Goal: Task Accomplishment & Management: Manage account settings

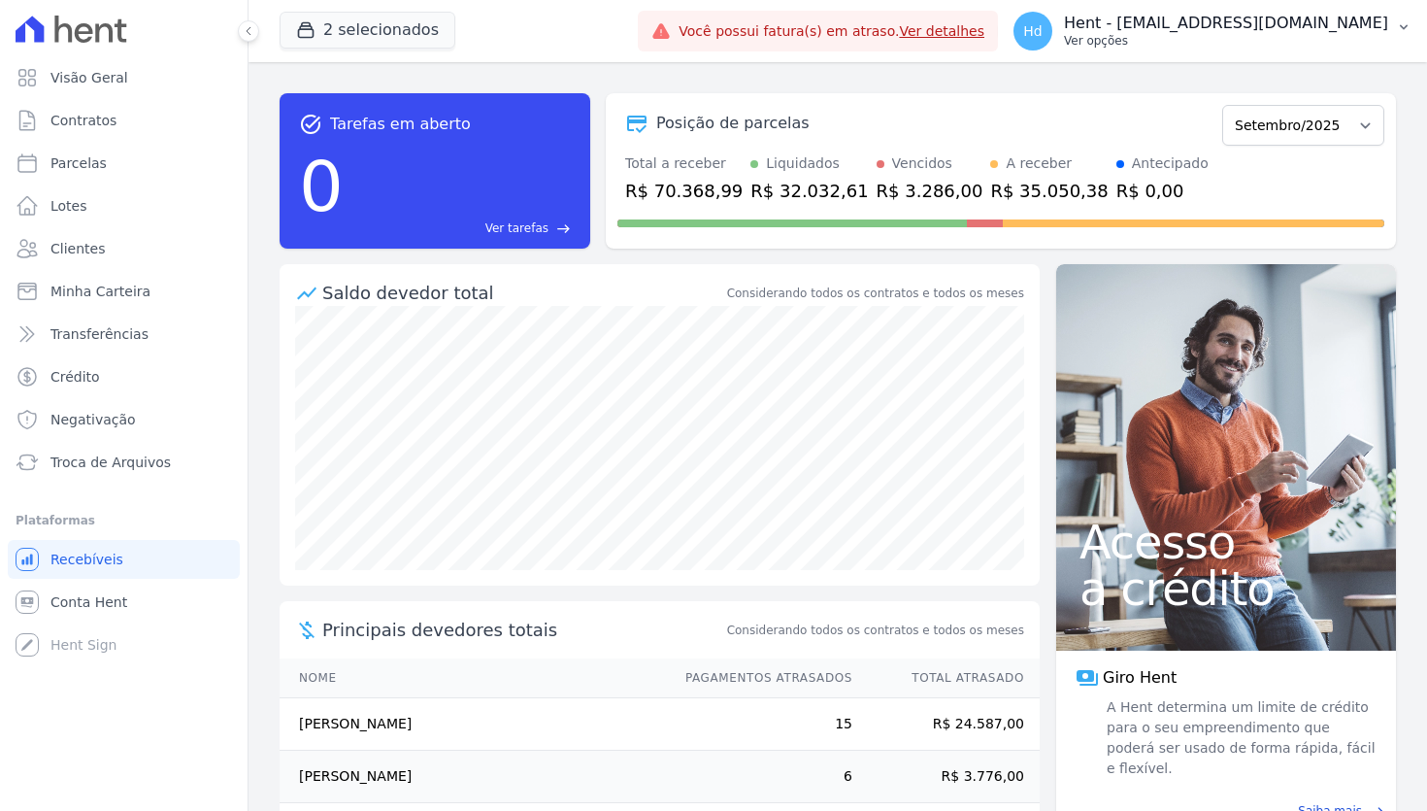
click at [1293, 25] on p "Hent - [EMAIL_ADDRESS][DOMAIN_NAME]" at bounding box center [1226, 23] width 324 height 19
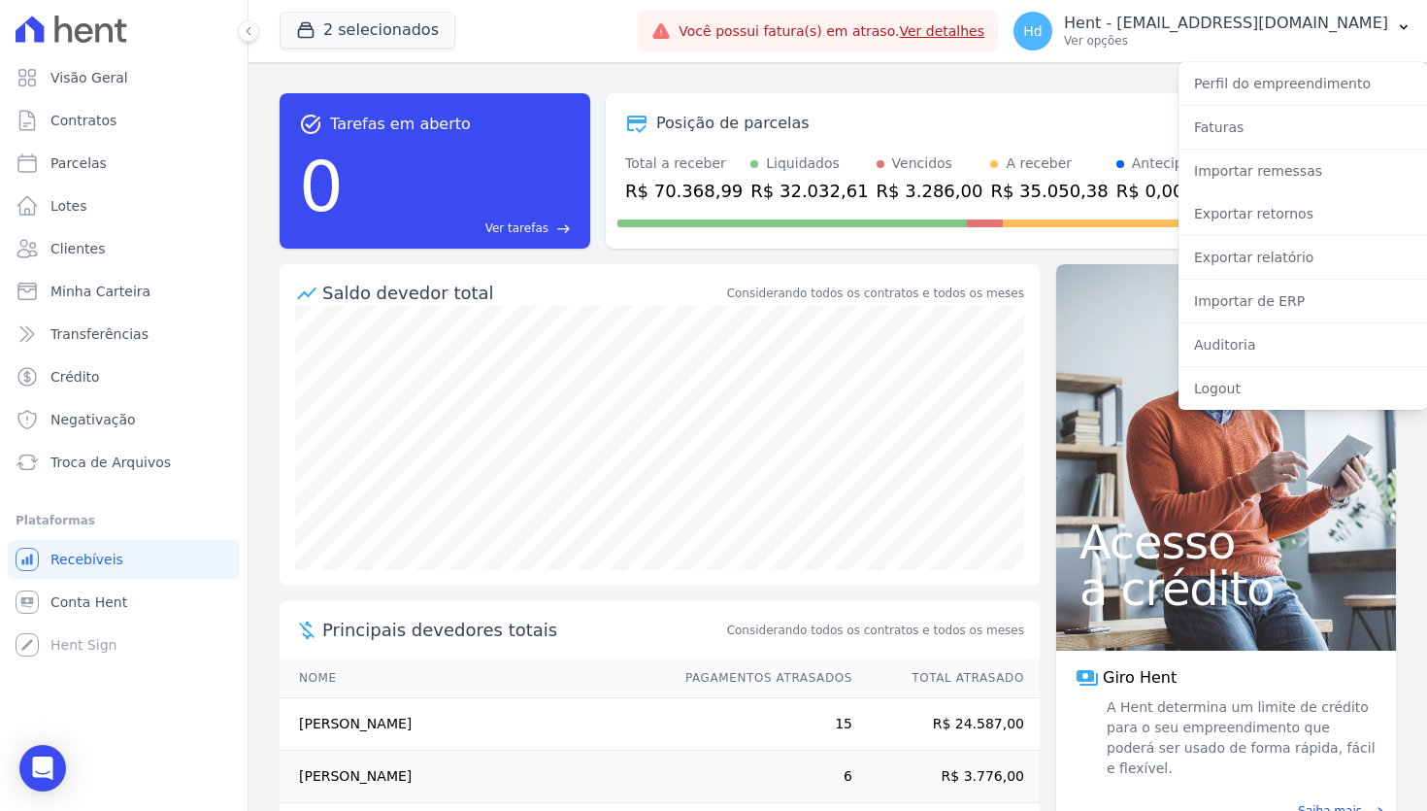
click at [1262, 406] on div "Logout" at bounding box center [1303, 388] width 249 height 43
click at [1271, 391] on link "Logout" at bounding box center [1303, 388] width 249 height 35
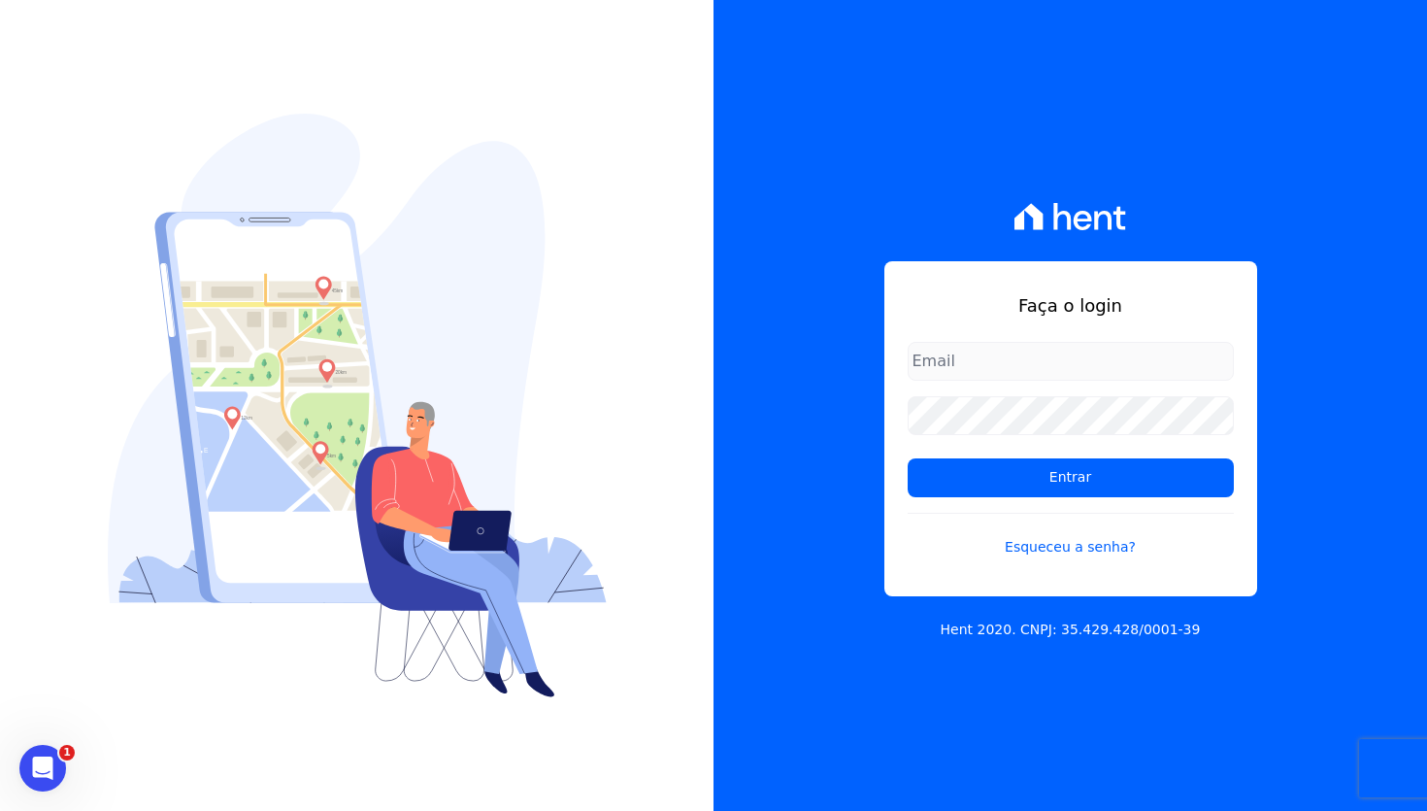
click at [1217, 372] on input "email" at bounding box center [1071, 361] width 326 height 39
click at [0, 810] on com-1password-button at bounding box center [0, 811] width 0 height 0
type input "[EMAIL_ADDRESS][DOMAIN_NAME]"
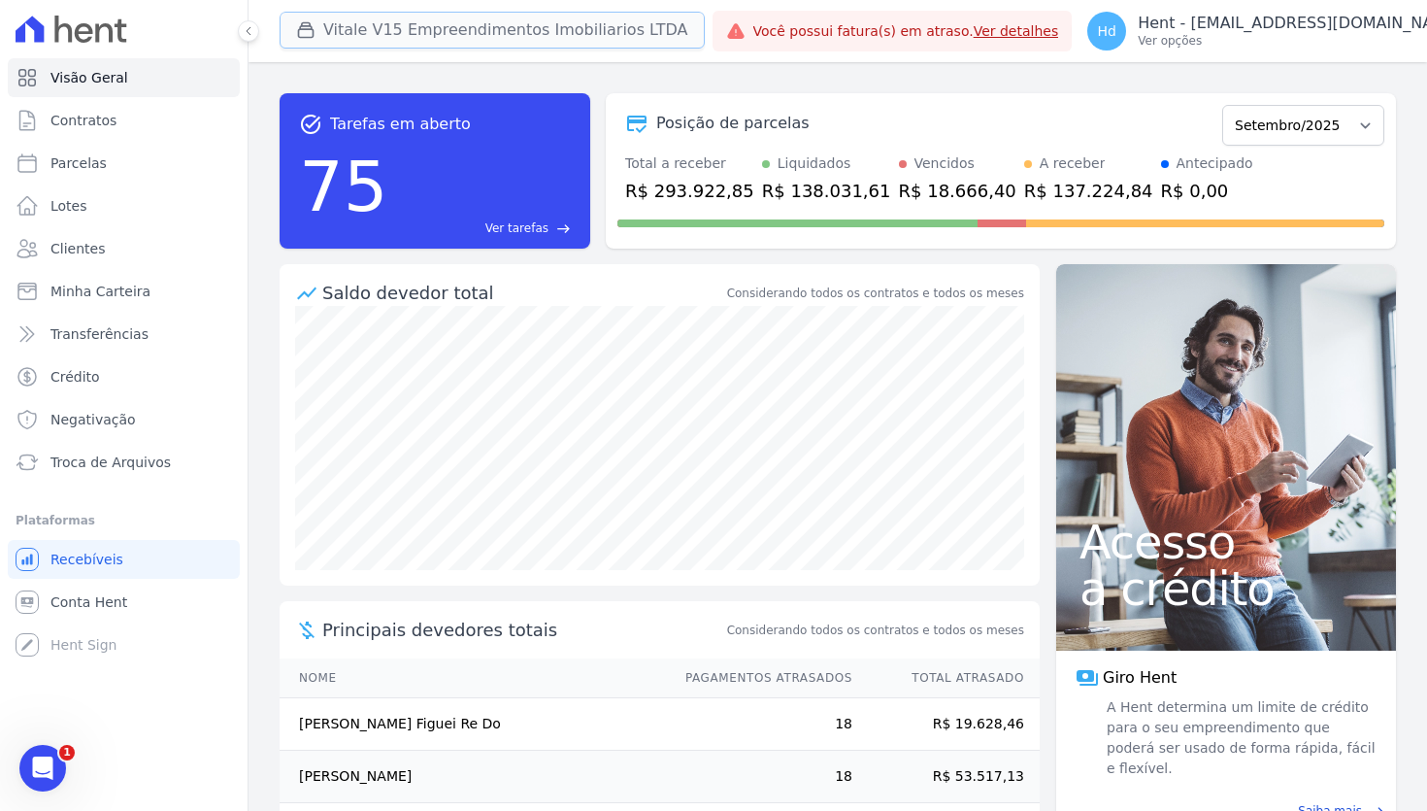
click at [398, 42] on button "Vitale V15 Empreendimentos Imobiliarios LTDA" at bounding box center [492, 30] width 425 height 37
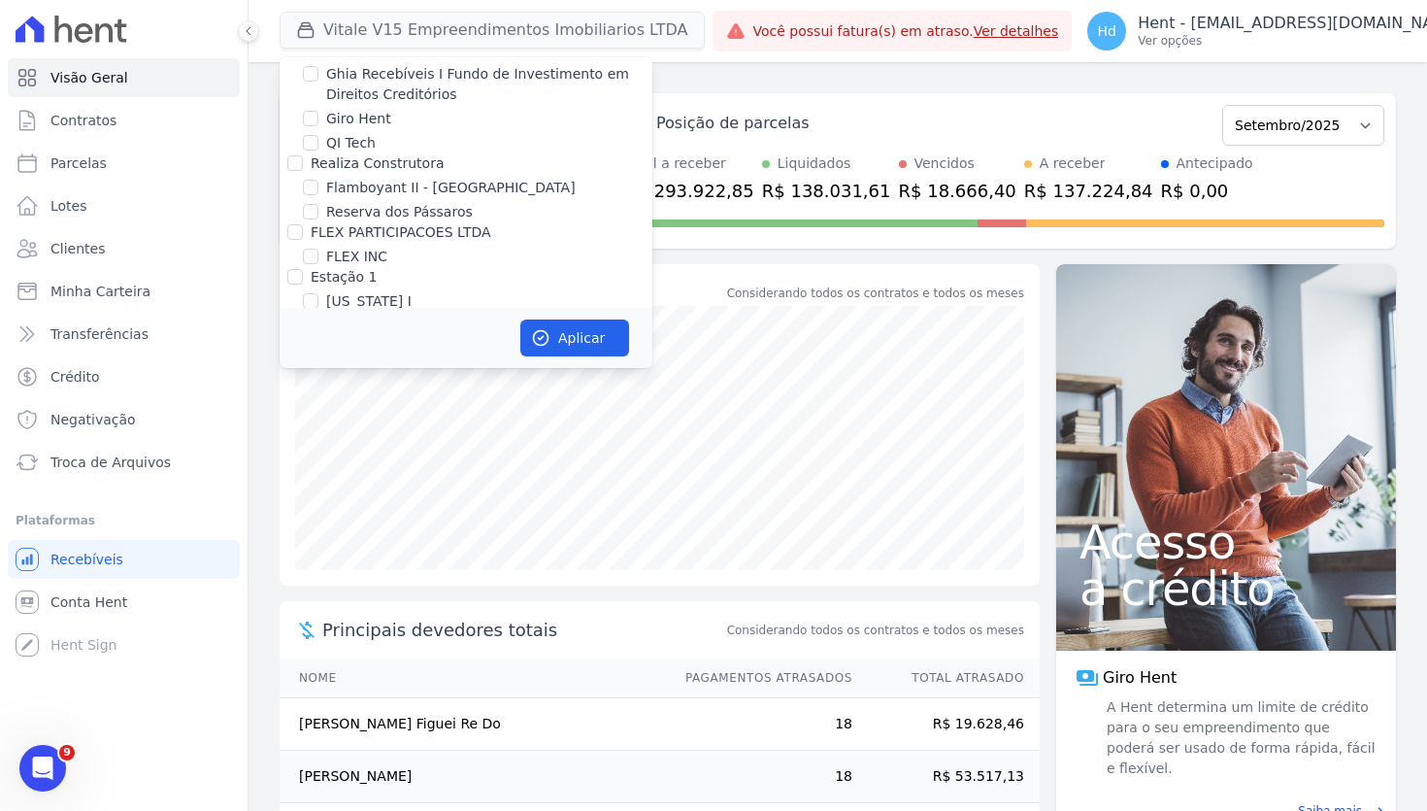
scroll to position [17938, 0]
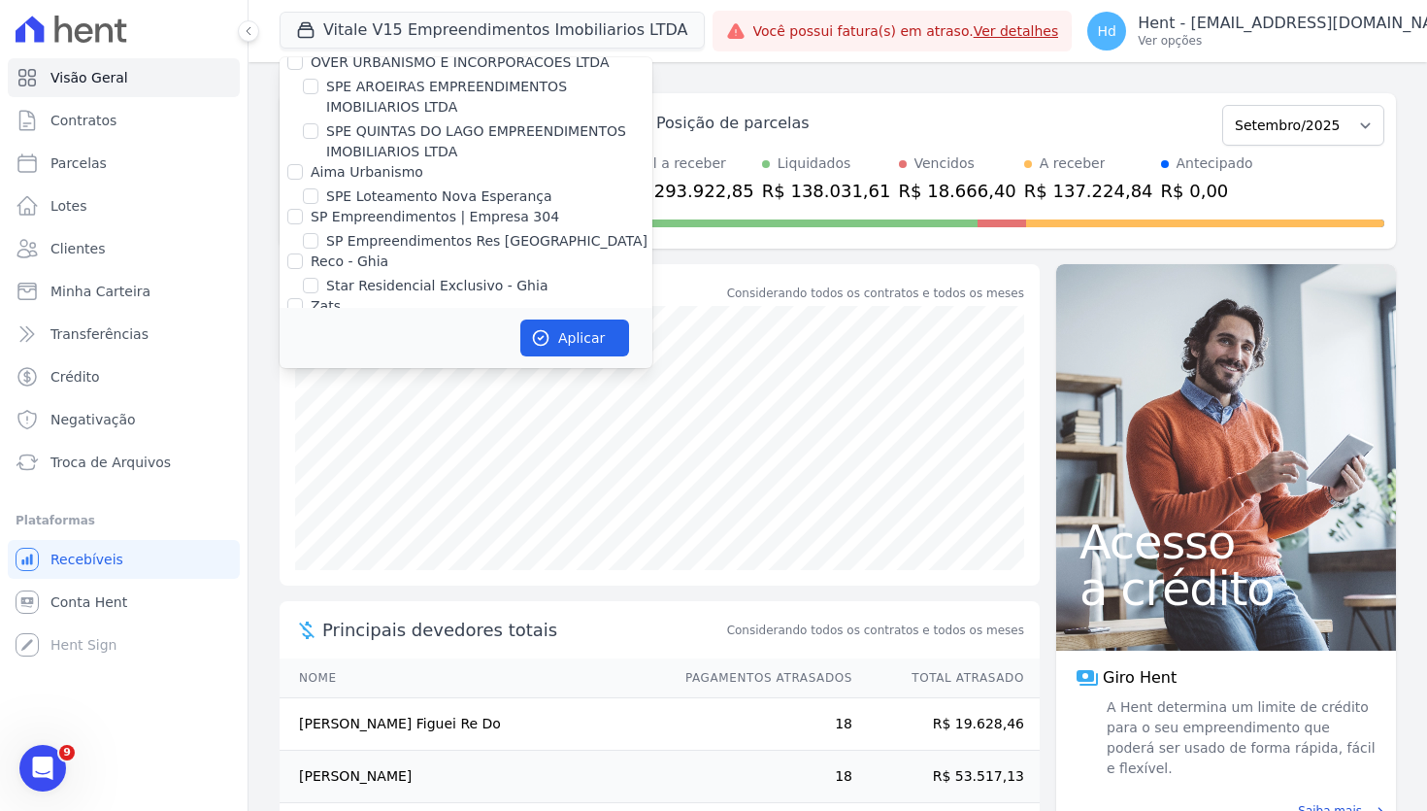
click at [375, 576] on label "VITALE V15 EMPREENDIMENTOS IMOBILIARIOS LTDA" at bounding box center [489, 596] width 326 height 41
click at [318, 578] on input "VITALE V15 EMPREENDIMENTOS IMOBILIARIOS LTDA" at bounding box center [311, 586] width 16 height 16
checkbox input "false"
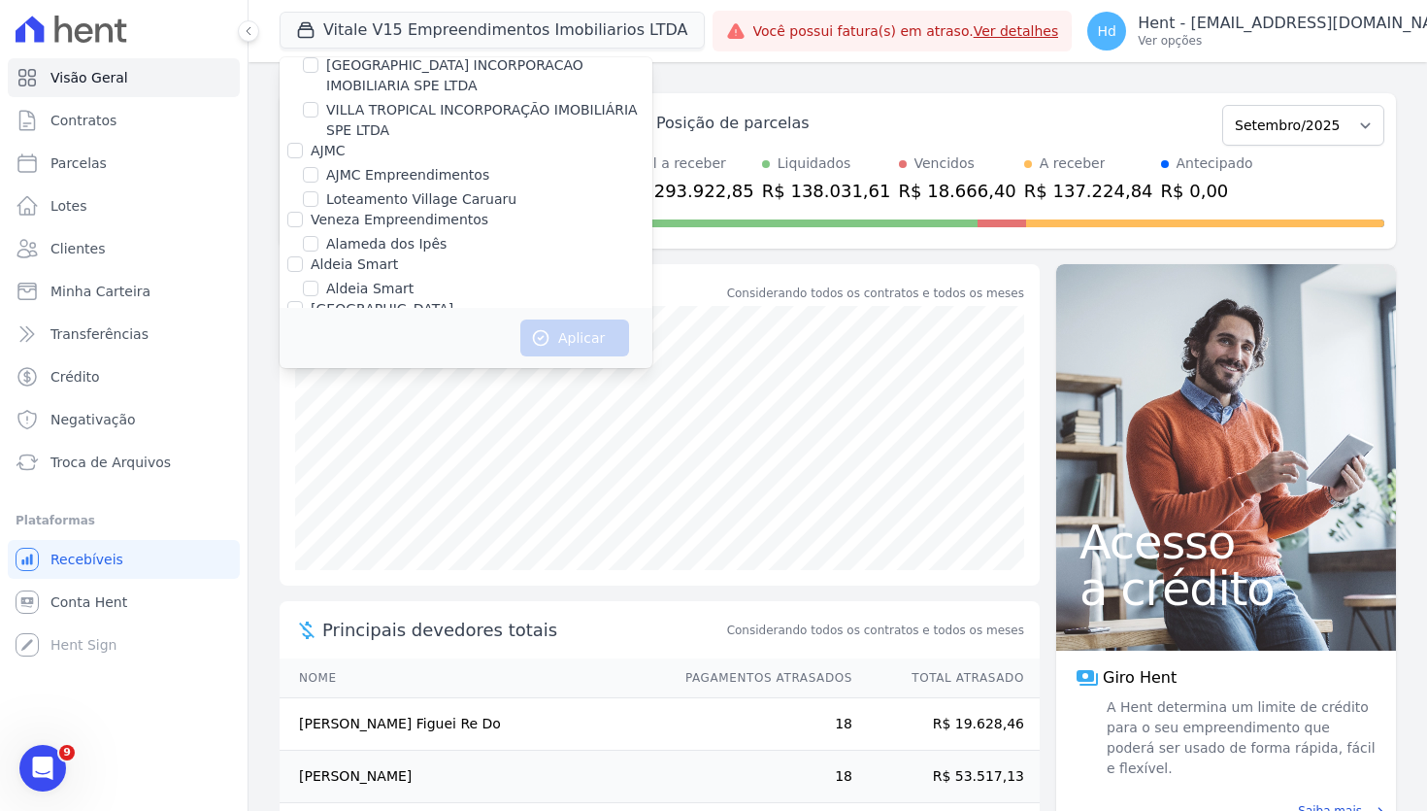
click at [424, 234] on label "Alameda dos Ipês" at bounding box center [386, 244] width 120 height 20
click at [318, 236] on input "Alameda dos Ipês" at bounding box center [311, 244] width 16 height 16
checkbox input "true"
click at [577, 349] on button "Aplicar" at bounding box center [574, 337] width 109 height 37
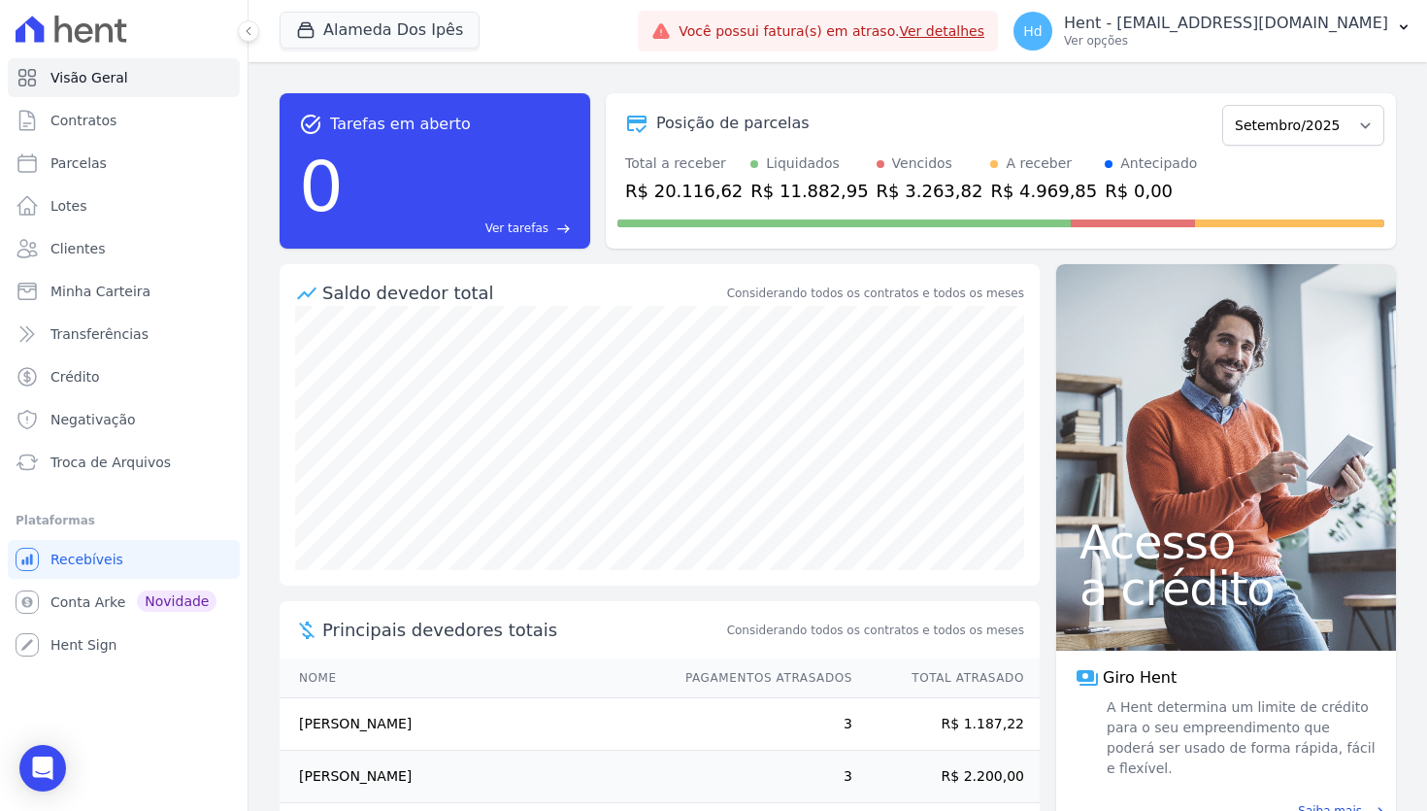
click at [932, 113] on div "Posição de parcelas" at bounding box center [915, 123] width 597 height 23
click at [751, 89] on div "task_alt Tarefas em aberto 0 Ver tarefas east Posição de parcelas Setembro/2023…" at bounding box center [838, 171] width 1116 height 186
click at [1252, 39] on p "Ver opções" at bounding box center [1226, 41] width 324 height 16
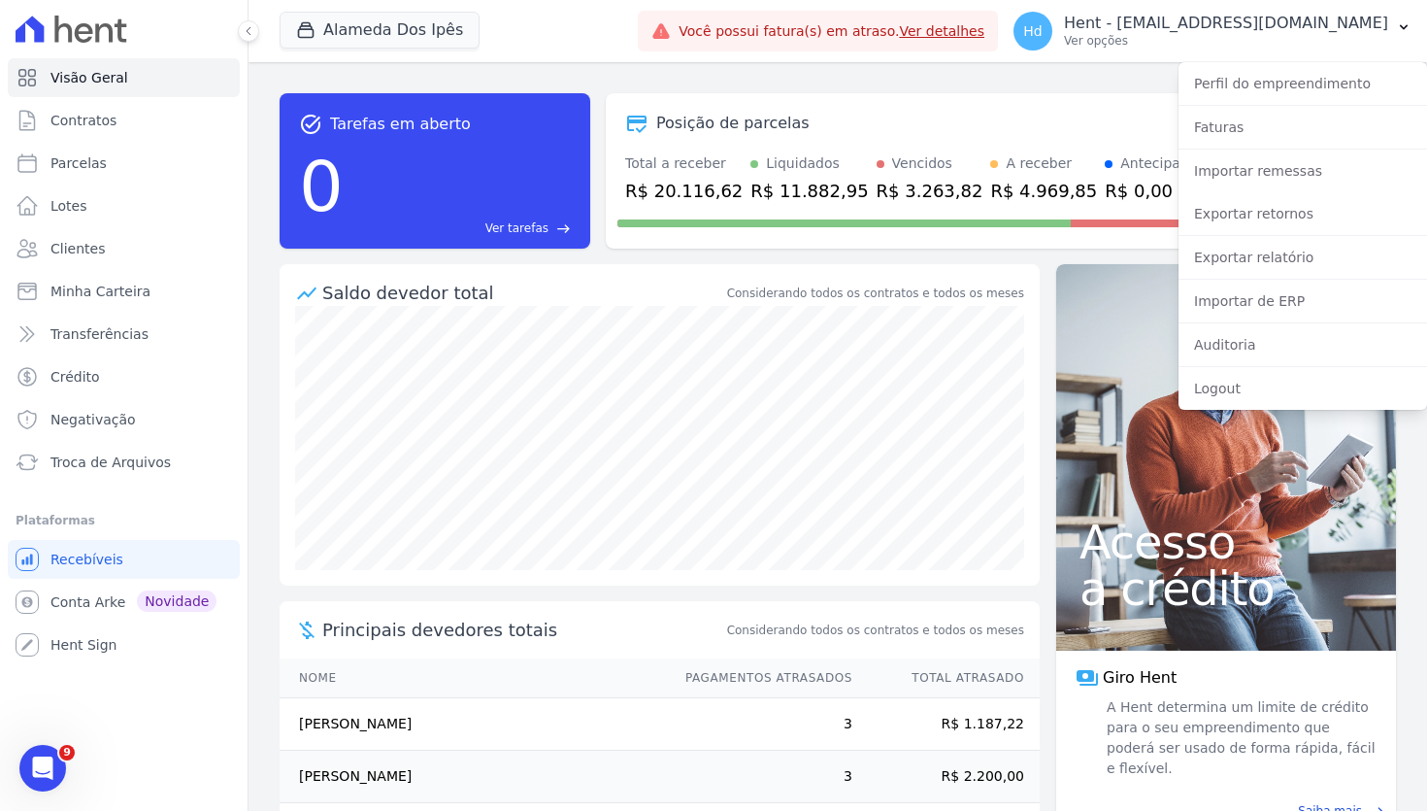
click at [1105, 83] on div "task_alt Tarefas em aberto 0 Ver tarefas east Posição de parcelas Setembro/2023…" at bounding box center [838, 171] width 1116 height 186
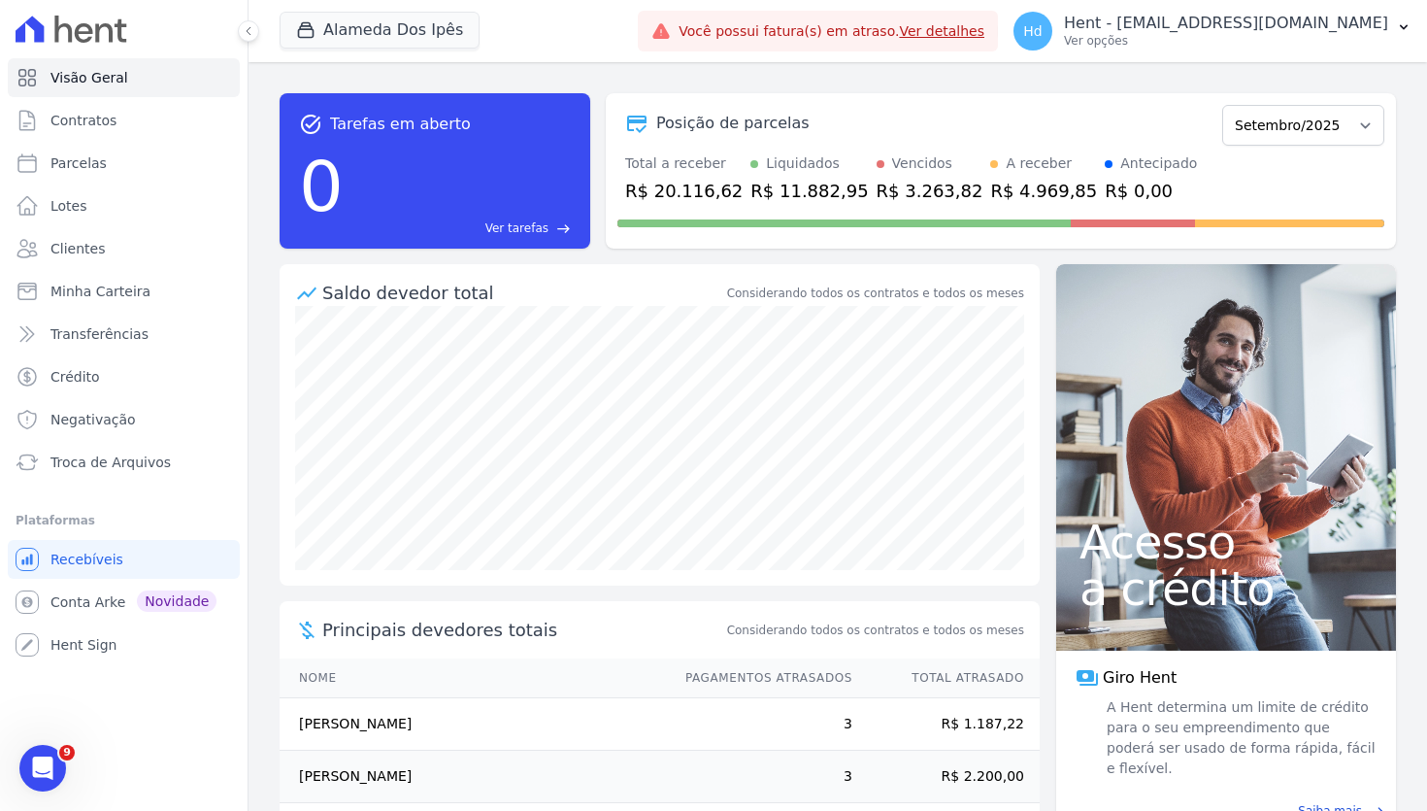
click at [706, 74] on div "task_alt Tarefas em aberto 0 Ver tarefas east Posição de parcelas Setembro/2023…" at bounding box center [838, 436] width 1179 height 749
click at [820, 92] on div "task_alt Tarefas em aberto 0 Ver tarefas east Posição de parcelas Setembro/2023…" at bounding box center [838, 171] width 1116 height 186
click at [1352, 43] on p "Ver opções" at bounding box center [1226, 41] width 324 height 16
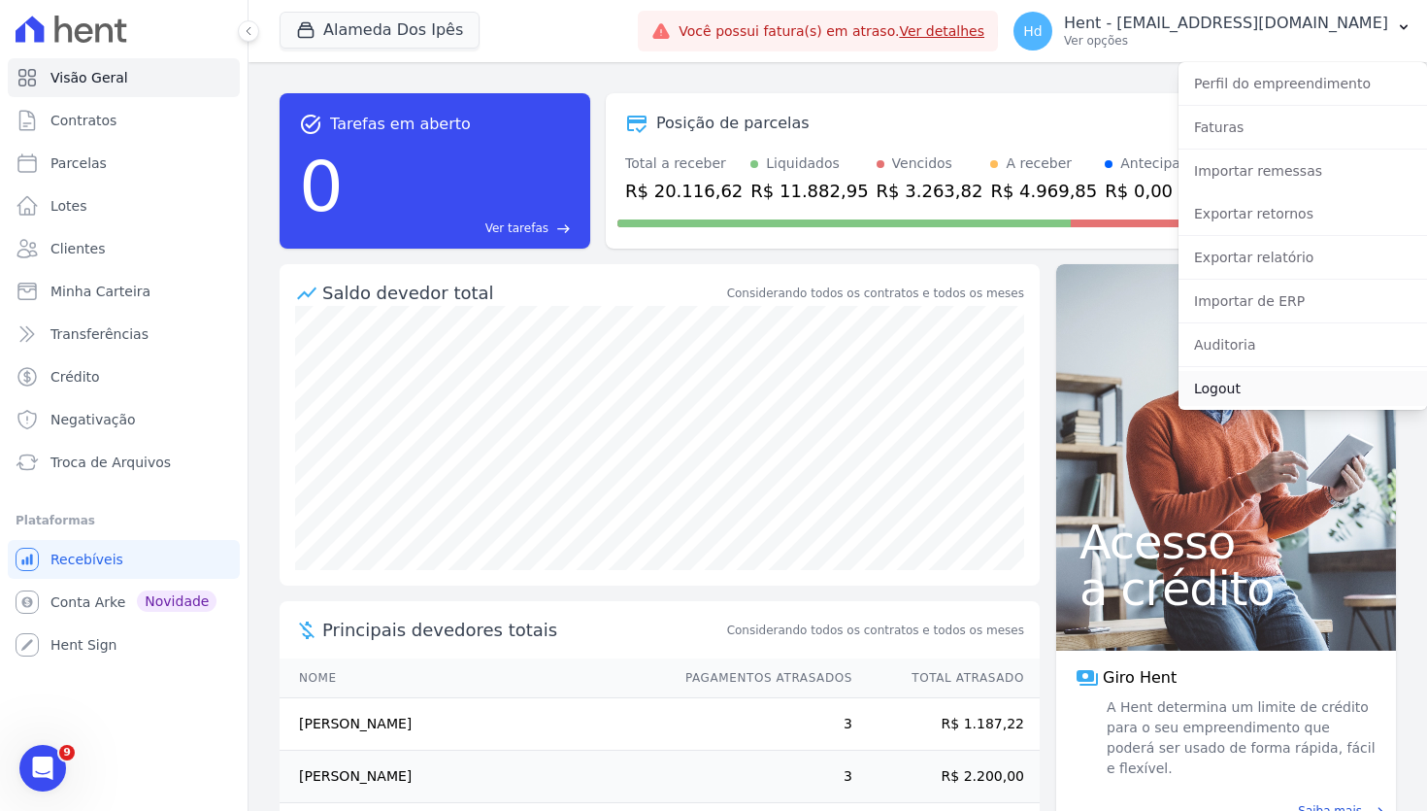
click at [1255, 389] on link "Logout" at bounding box center [1303, 388] width 249 height 35
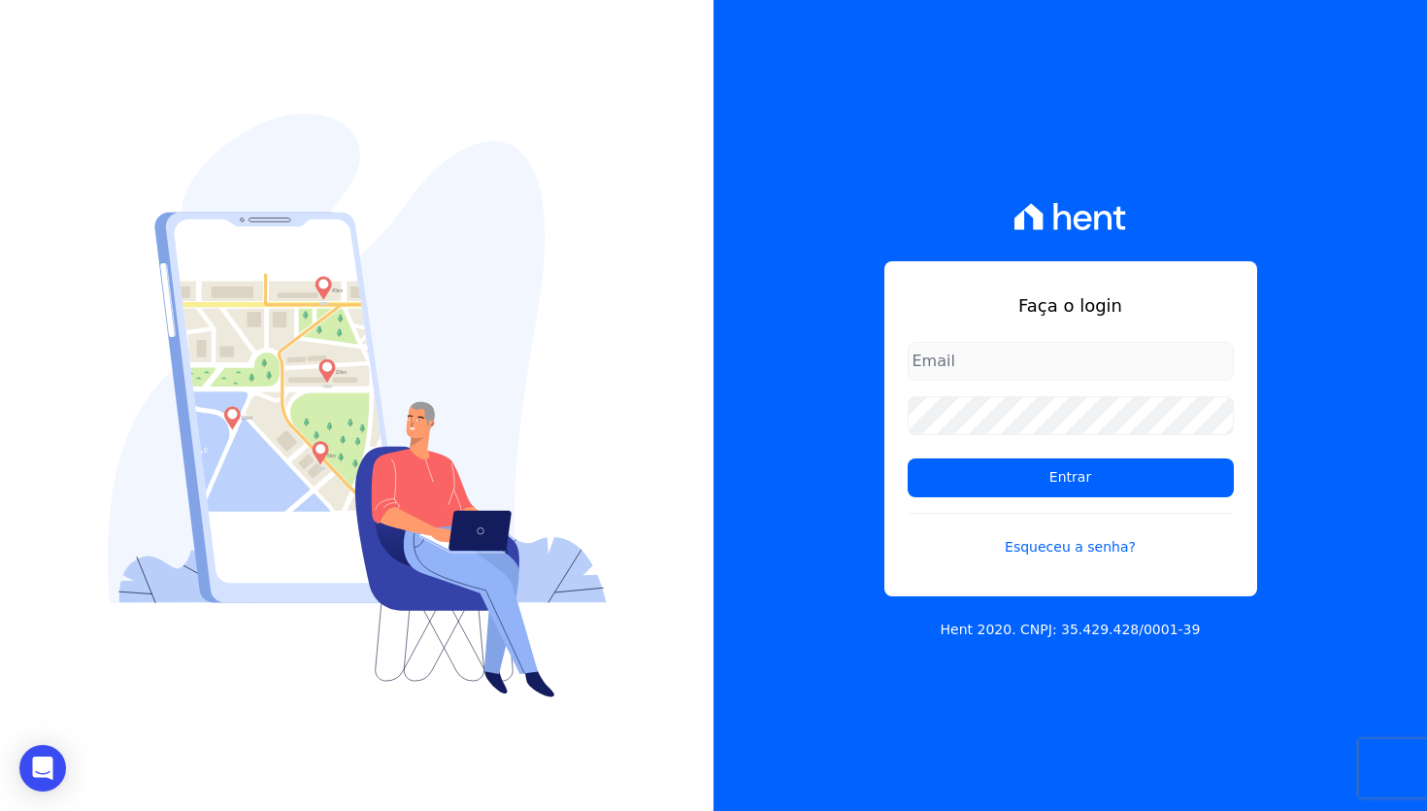
click at [844, 345] on div "Faça o login Entrar Esqueceu a senha? Hent 2020. CNPJ: 35.429.428/0001-39" at bounding box center [1071, 405] width 714 height 811
click at [955, 383] on form "Entrar Esqueceu a senha?" at bounding box center [1071, 461] width 326 height 239
click at [958, 374] on input "email" at bounding box center [1071, 361] width 326 height 39
type input "davinovaes.cel@gmail.com"
